Goal: Information Seeking & Learning: Learn about a topic

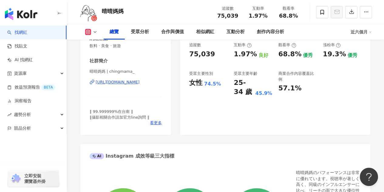
scroll to position [91, 0]
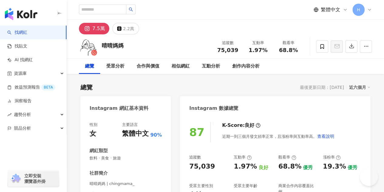
click at [359, 89] on div "近六個月" at bounding box center [359, 87] width 21 height 8
click at [357, 84] on div "近六個月" at bounding box center [359, 87] width 21 height 8
click at [362, 99] on div "Instagram 數據總覽" at bounding box center [275, 106] width 190 height 20
click at [354, 88] on div "近六個月" at bounding box center [359, 87] width 21 height 8
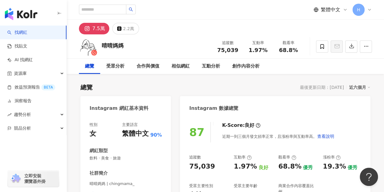
click at [360, 86] on div "近六個月" at bounding box center [359, 87] width 21 height 8
click at [353, 84] on div "近六個月" at bounding box center [359, 87] width 21 height 8
click at [358, 98] on div "Instagram 數據總覽" at bounding box center [275, 106] width 190 height 20
click at [355, 87] on div "近六個月" at bounding box center [359, 87] width 21 height 8
click at [357, 98] on link "近三個月" at bounding box center [362, 99] width 17 height 7
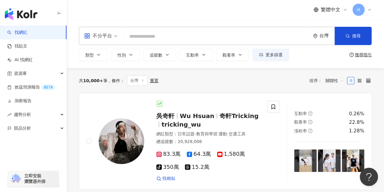
type input "**********"
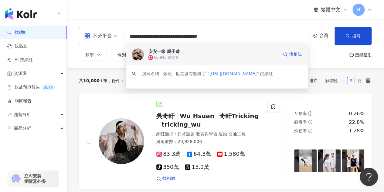
click at [168, 54] on div "安安一家 親子遊" at bounding box center [164, 51] width 31 height 6
